Goal: Check status: Check status

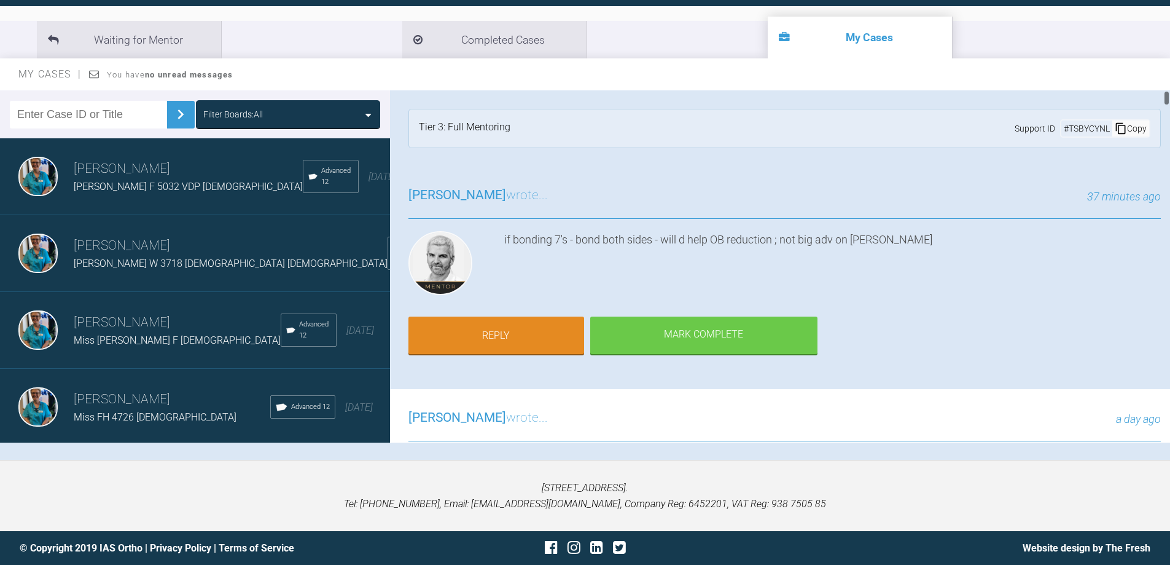
scroll to position [669, 0]
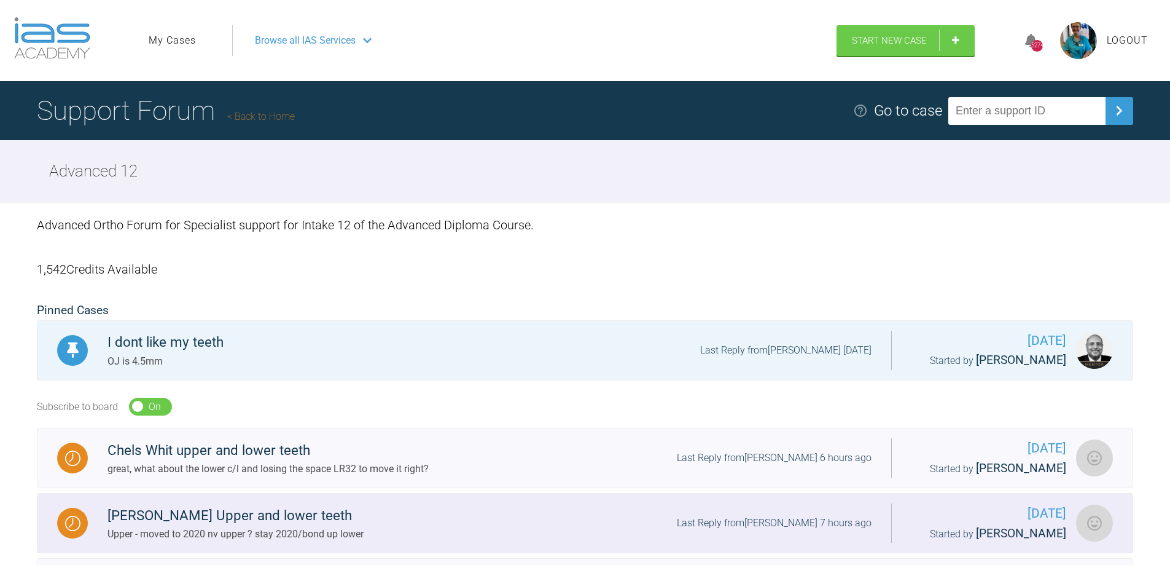
scroll to position [189, 0]
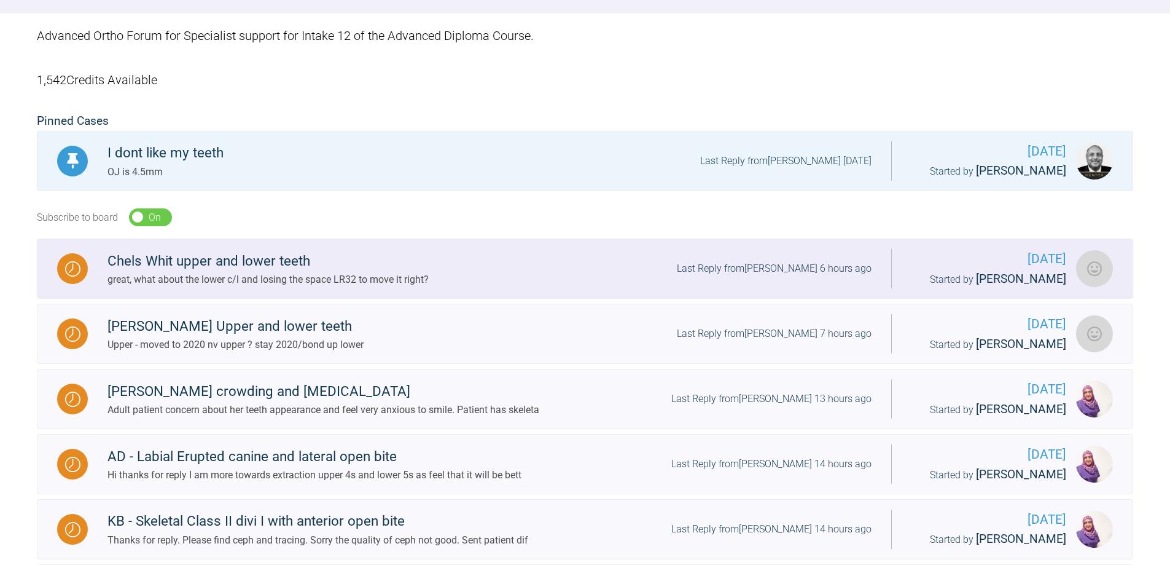
click at [86, 265] on div at bounding box center [72, 268] width 31 height 31
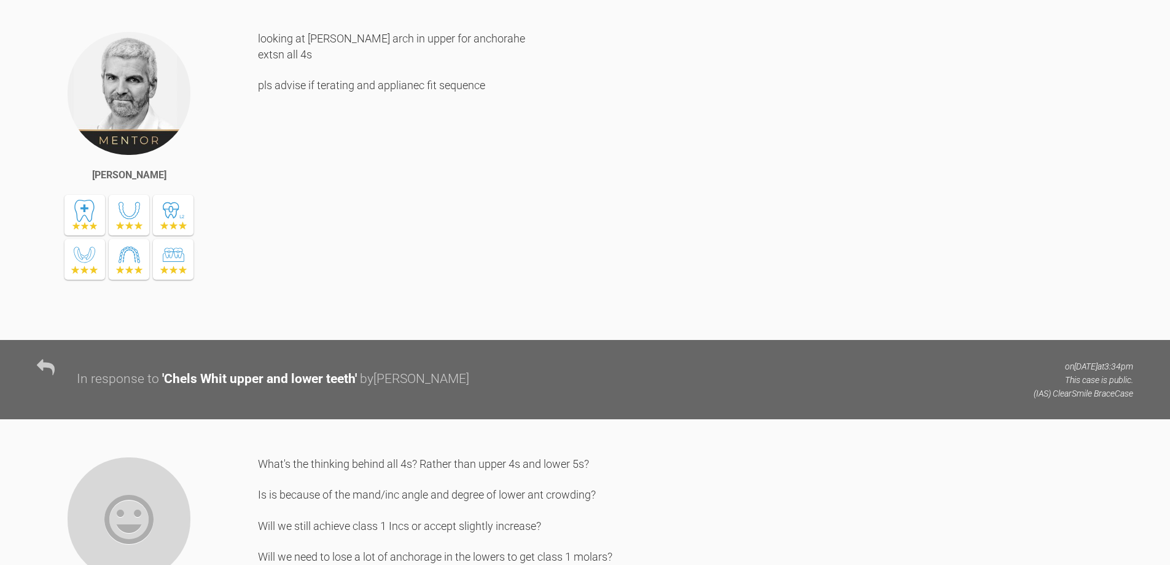
scroll to position [2032, 0]
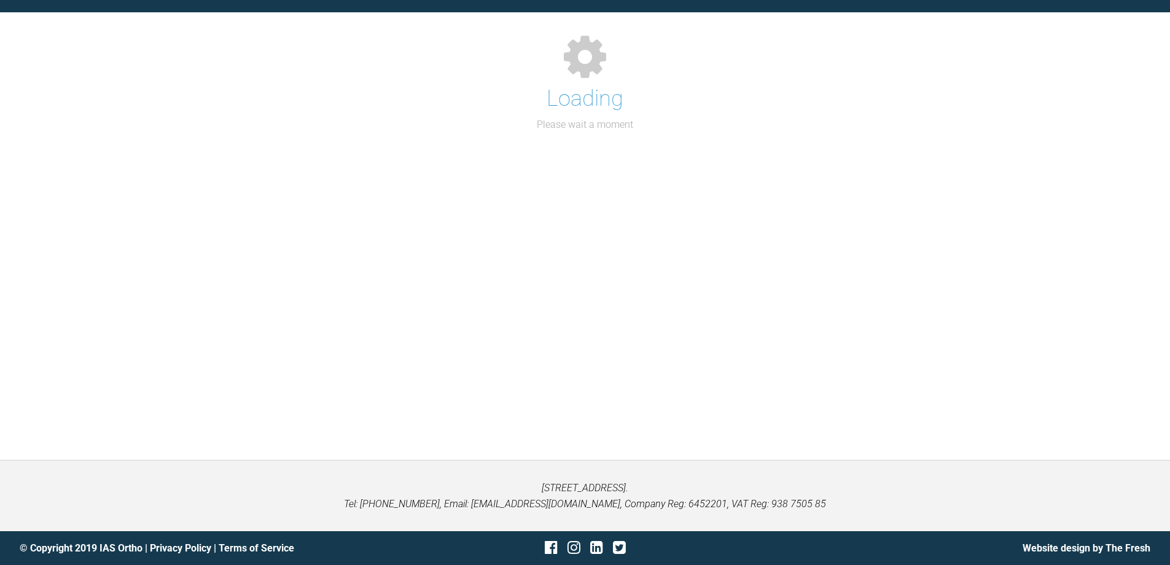
scroll to position [1338, 0]
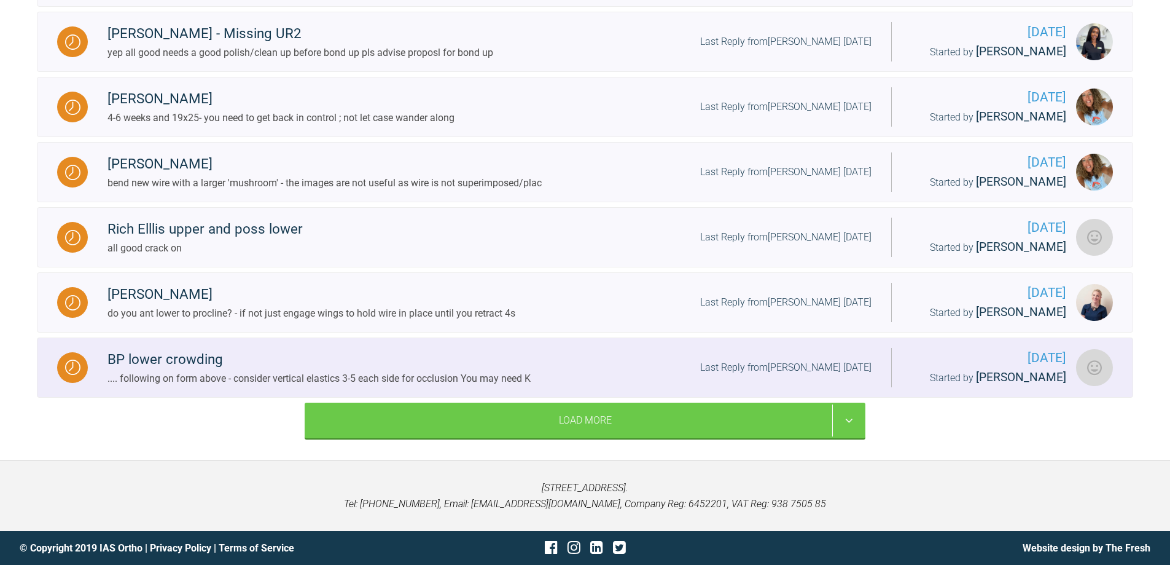
click at [79, 367] on img at bounding box center [72, 366] width 15 height 15
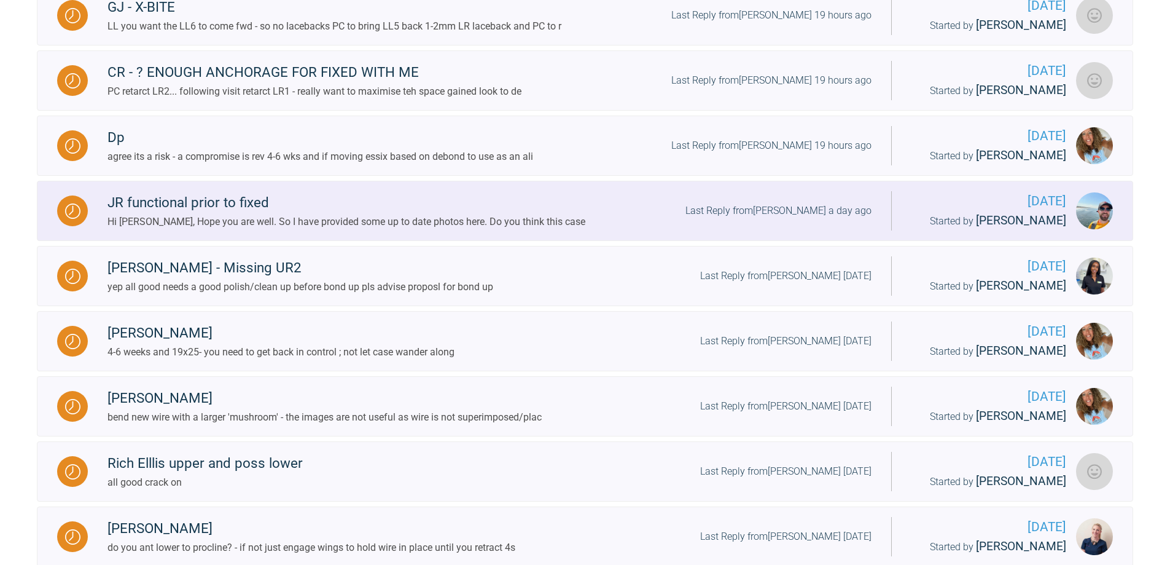
scroll to position [1172, 0]
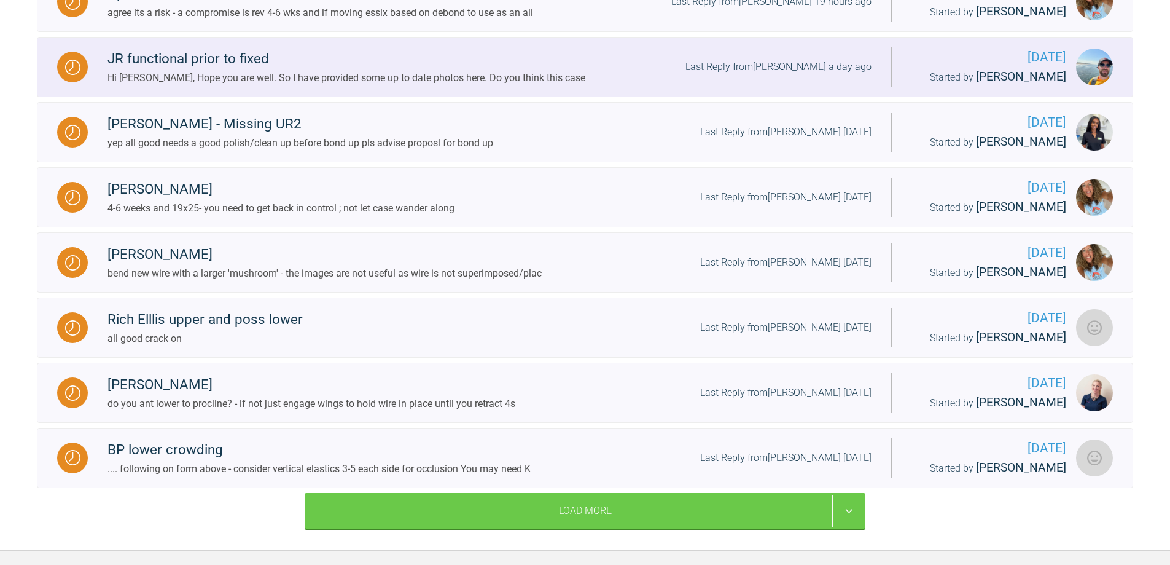
click at [79, 75] on img at bounding box center [72, 67] width 15 height 15
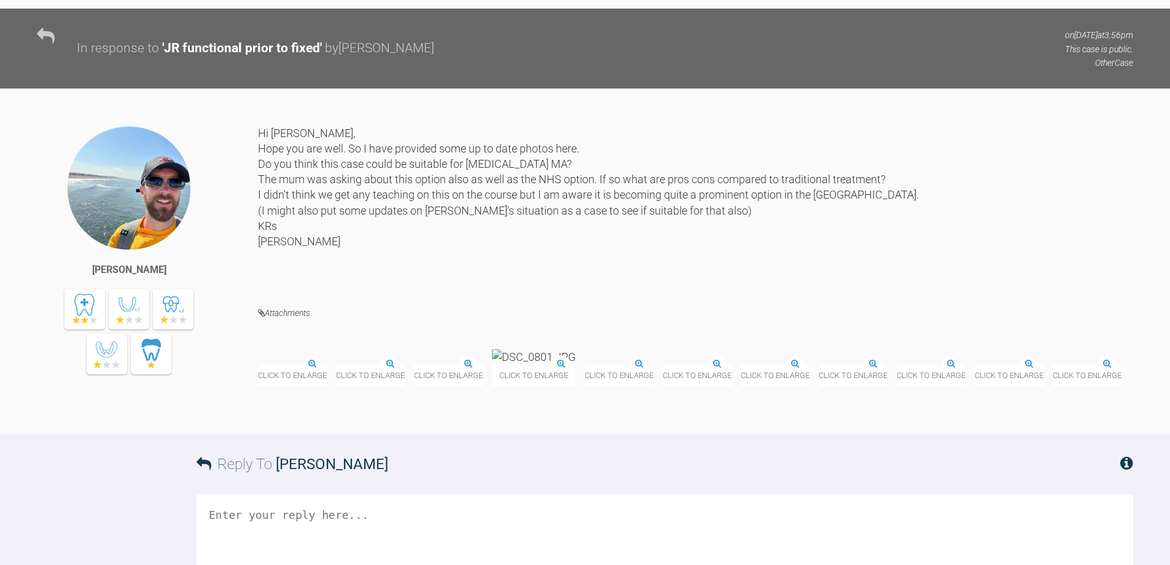
scroll to position [804, 0]
